Goal: Complete application form: Complete application form

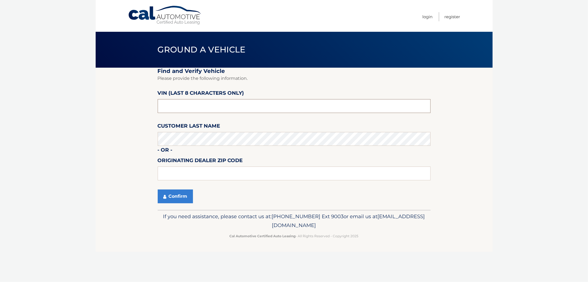
click at [210, 108] on input "text" at bounding box center [294, 106] width 273 height 14
type input "nd510869"
click at [205, 172] on input "text" at bounding box center [294, 173] width 273 height 14
type input "44259"
click at [175, 197] on button "Confirm" at bounding box center [175, 196] width 35 height 14
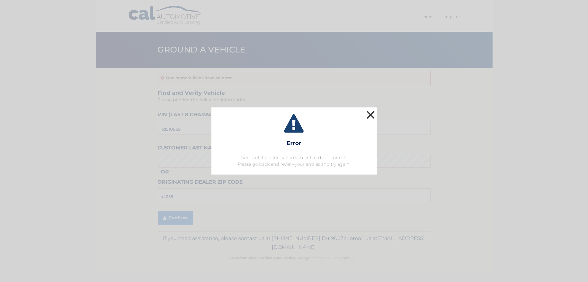
click at [370, 117] on button "×" at bounding box center [370, 114] width 11 height 11
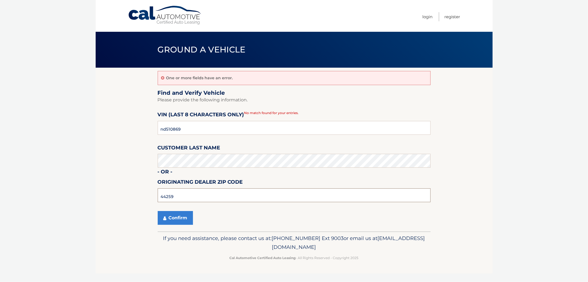
click at [194, 194] on input "44259" at bounding box center [294, 195] width 273 height 14
click at [172, 223] on button "Confirm" at bounding box center [175, 218] width 35 height 14
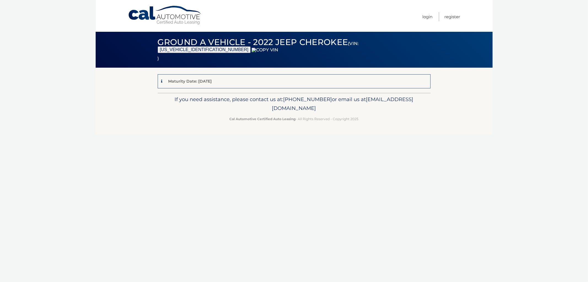
click at [172, 17] on link "Cal Automotive" at bounding box center [165, 16] width 74 height 20
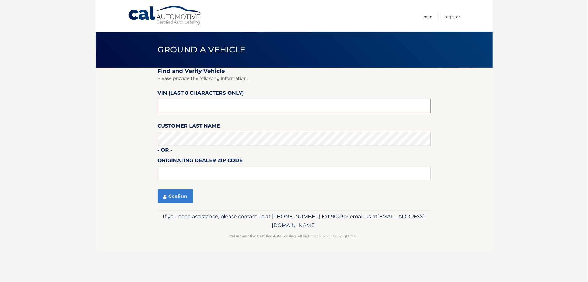
click at [208, 104] on input "text" at bounding box center [294, 106] width 273 height 14
type input "nd510869"
click at [166, 197] on icon "submit" at bounding box center [164, 196] width 3 height 4
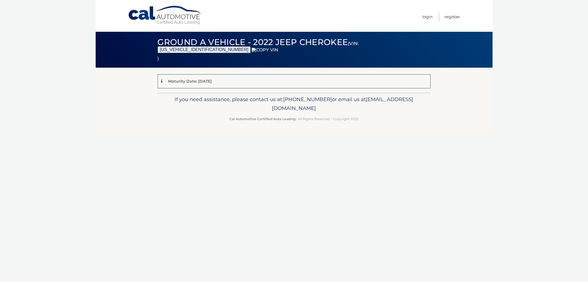
click at [159, 13] on link "Cal Automotive" at bounding box center [165, 16] width 74 height 20
